Goal: Task Accomplishment & Management: Complete application form

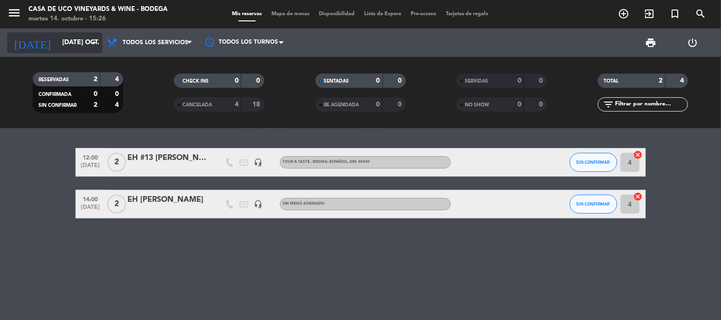
click at [58, 39] on input "[DATE] oct." at bounding box center [103, 42] width 90 height 17
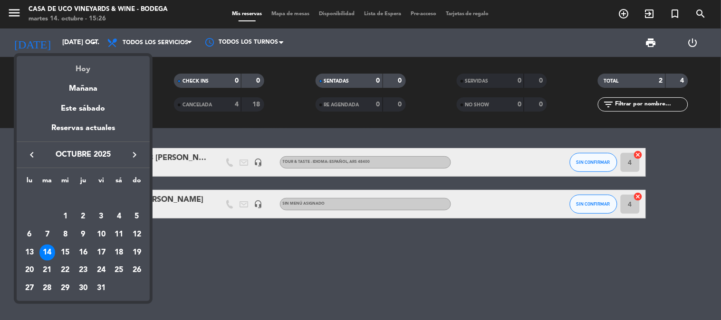
click at [85, 66] on div "Hoy" at bounding box center [83, 65] width 133 height 19
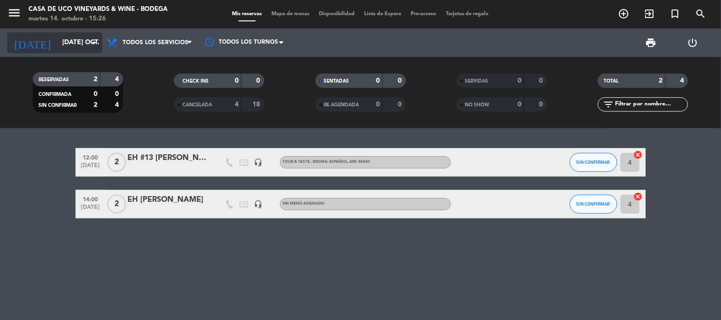
click at [69, 40] on input "[DATE] oct." at bounding box center [103, 42] width 90 height 17
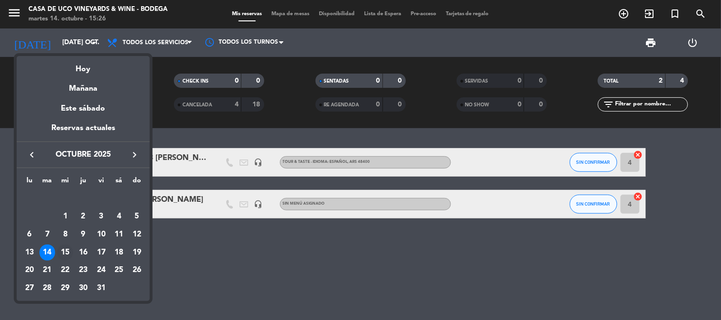
click at [67, 249] on div "15" at bounding box center [65, 253] width 16 height 16
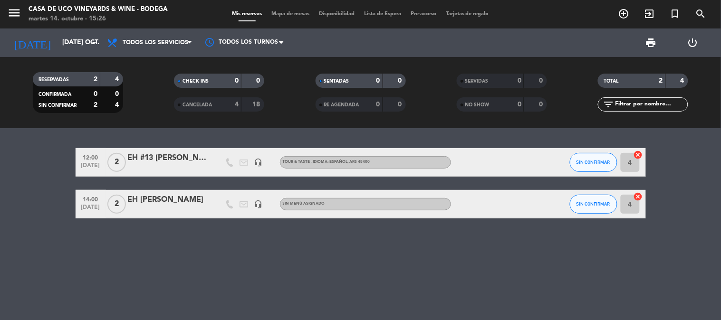
type input "mié. [DATE]"
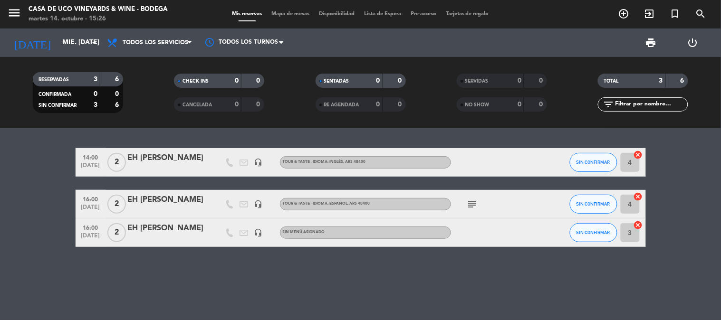
click at [469, 202] on icon "subject" at bounding box center [472, 204] width 11 height 11
click at [429, 258] on div "14:00 [DATE] 2 EH [PERSON_NAME] headset_mic TOUR & TASTE - IDIOMA: INGLÉS , ARS…" at bounding box center [360, 224] width 721 height 192
click at [620, 13] on icon "add_circle_outline" at bounding box center [623, 13] width 11 height 11
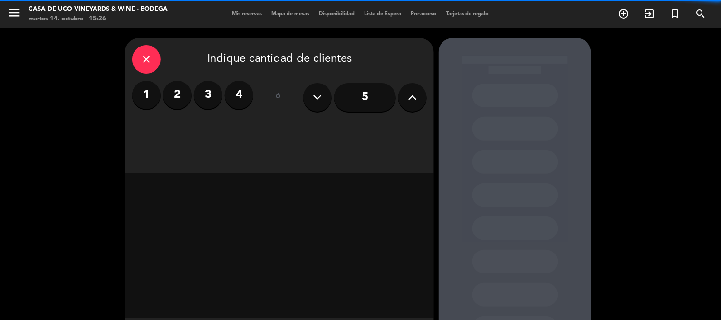
click at [174, 96] on label "2" at bounding box center [177, 95] width 29 height 29
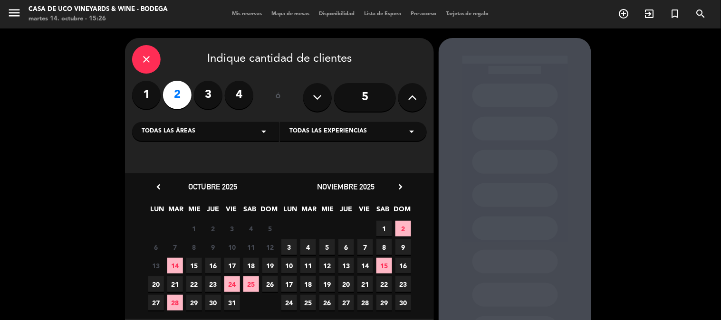
click at [191, 267] on span "15" at bounding box center [194, 266] width 16 height 16
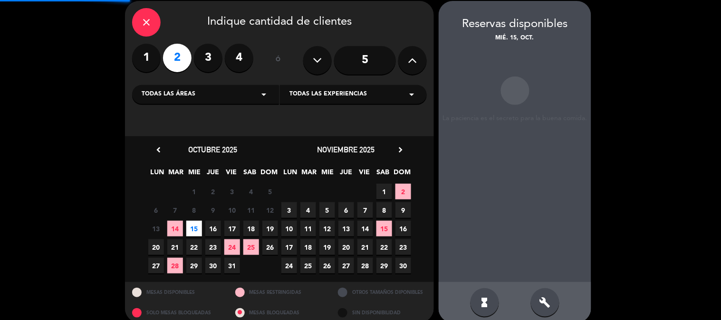
scroll to position [38, 0]
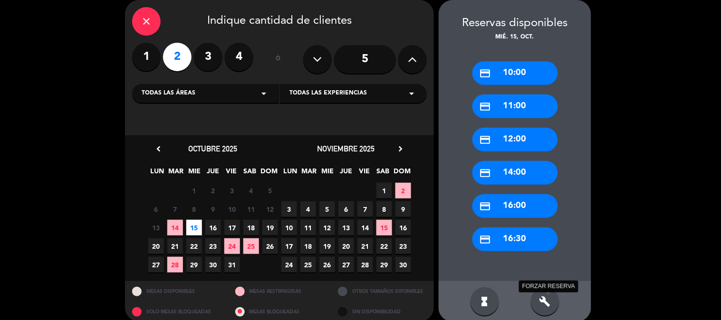
click at [544, 299] on icon "build" at bounding box center [545, 301] width 11 height 11
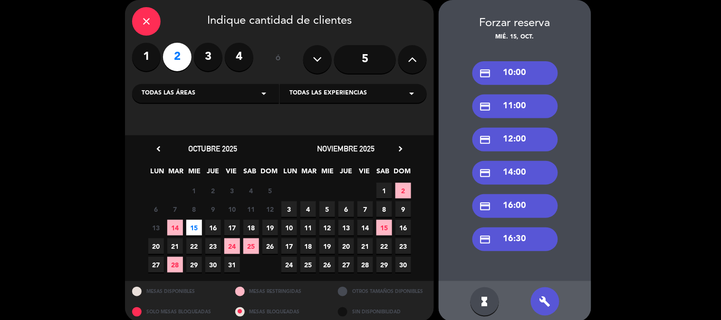
click at [511, 207] on div "credit_card 16:00" at bounding box center [516, 206] width 86 height 24
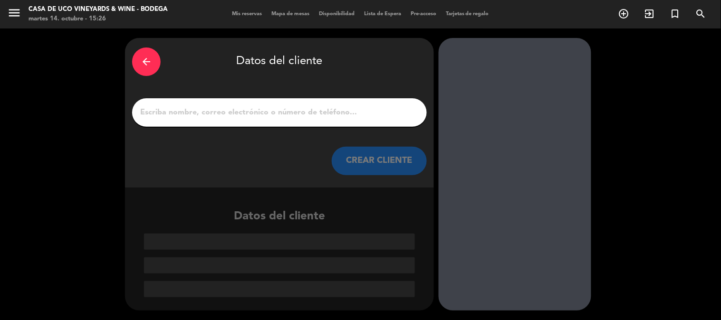
scroll to position [0, 0]
click at [278, 112] on input "1" at bounding box center [279, 112] width 280 height 13
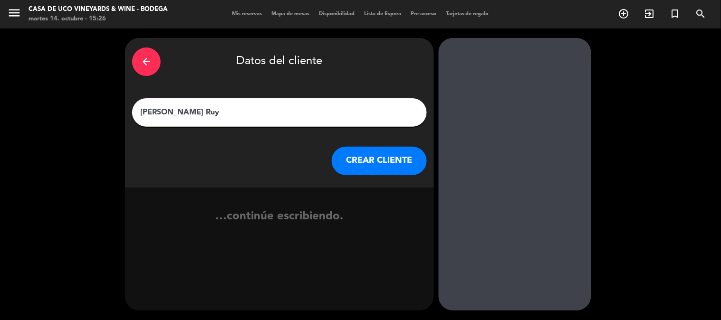
type input "[PERSON_NAME] Ruy"
click at [367, 162] on button "CREAR CLIENTE" at bounding box center [379, 161] width 95 height 29
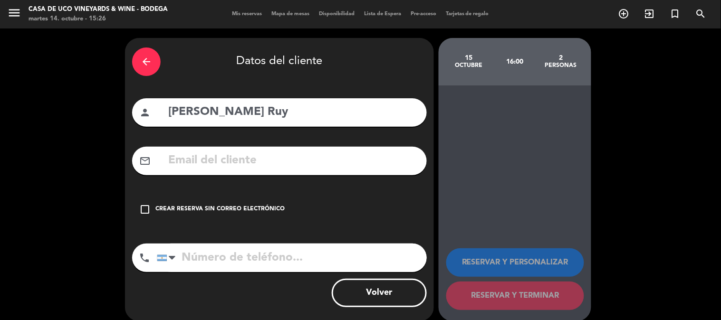
click at [257, 208] on div "Crear reserva sin correo electrónico" at bounding box center [219, 210] width 129 height 10
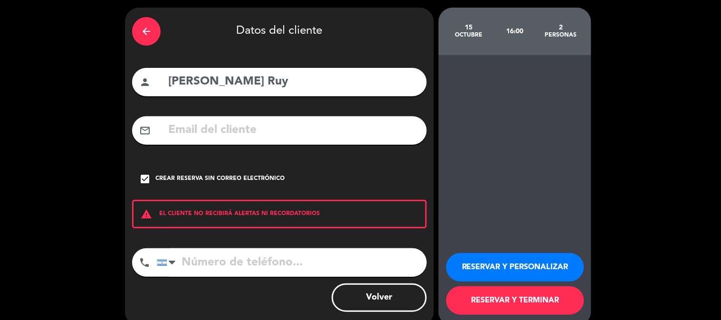
scroll to position [46, 0]
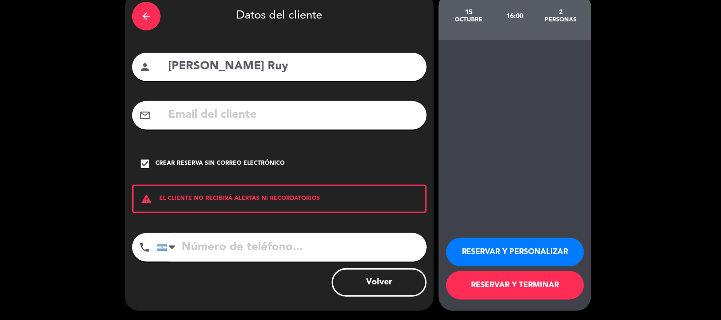
click at [501, 275] on button "RESERVAR Y TERMINAR" at bounding box center [515, 285] width 138 height 29
